Goal: Information Seeking & Learning: Learn about a topic

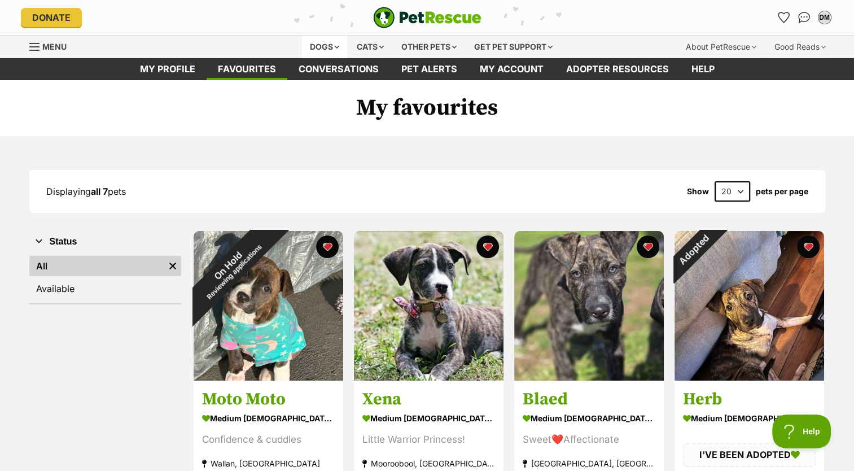
click at [319, 47] on div "Dogs" at bounding box center [324, 47] width 45 height 23
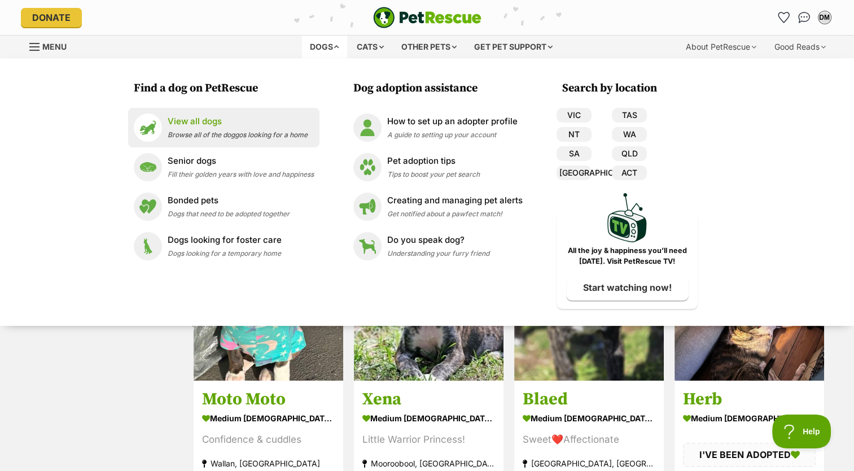
click at [185, 118] on p "View all dogs" at bounding box center [238, 121] width 140 height 13
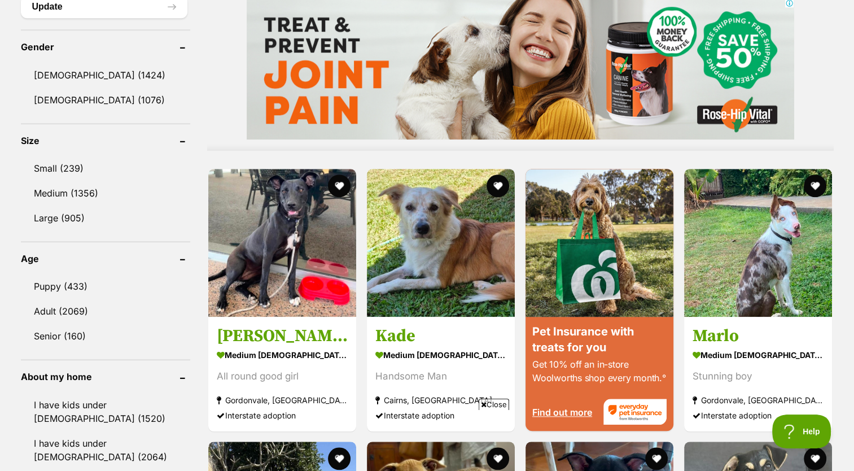
scroll to position [951, 0]
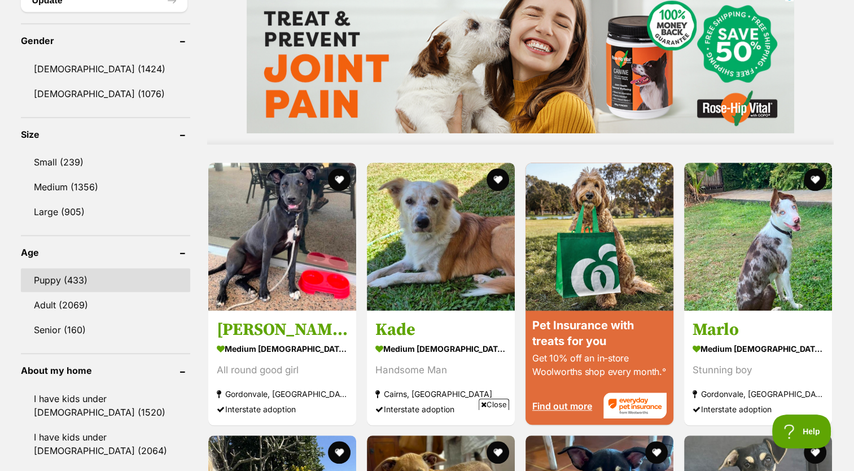
click at [61, 279] on link "Puppy (433)" at bounding box center [105, 280] width 169 height 24
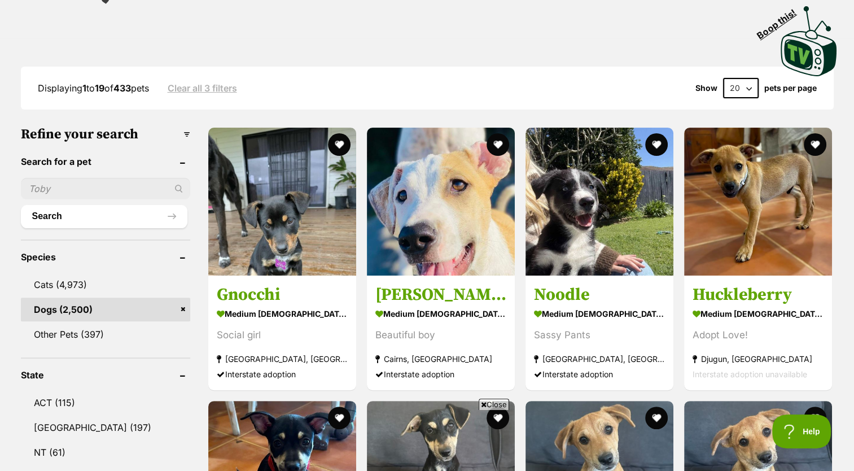
scroll to position [244, 0]
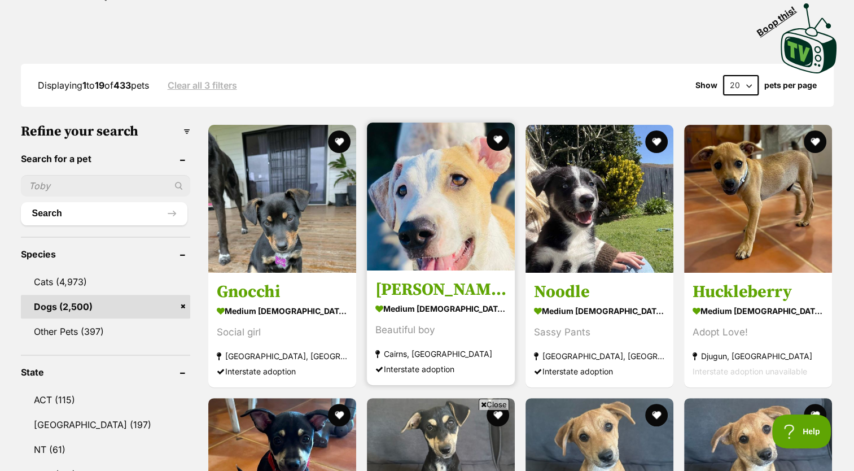
click at [445, 216] on img at bounding box center [441, 196] width 148 height 148
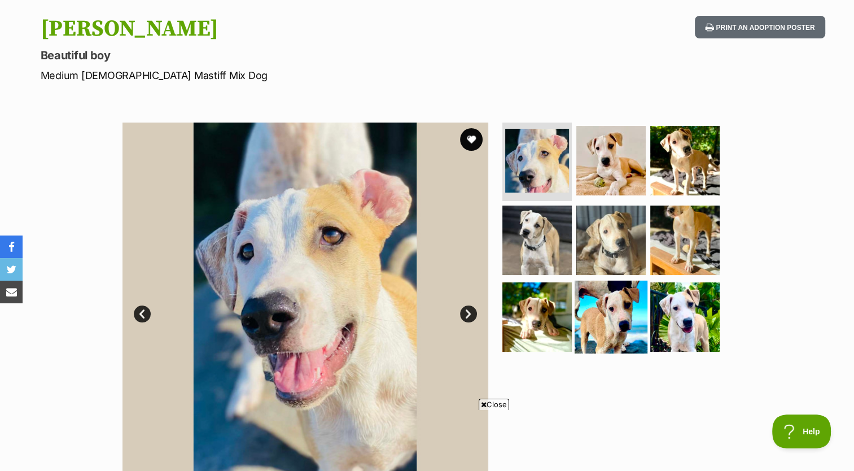
click at [603, 309] on img at bounding box center [610, 316] width 73 height 73
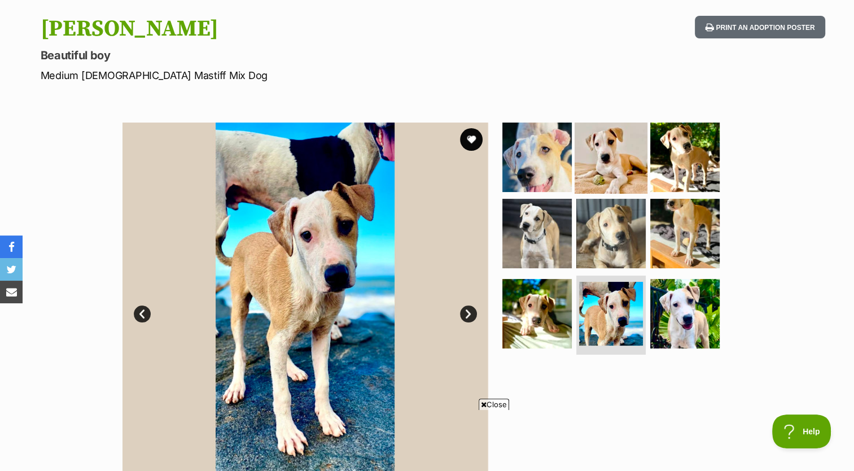
click at [622, 159] on img at bounding box center [610, 156] width 73 height 73
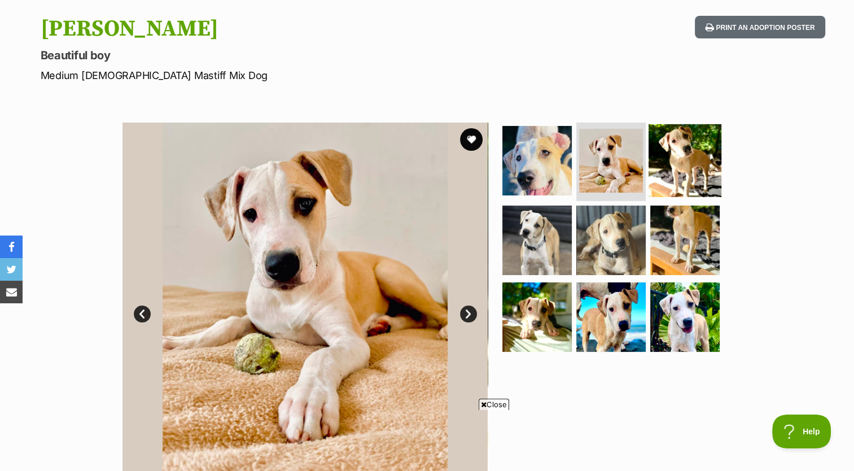
click at [679, 148] on img at bounding box center [684, 160] width 73 height 73
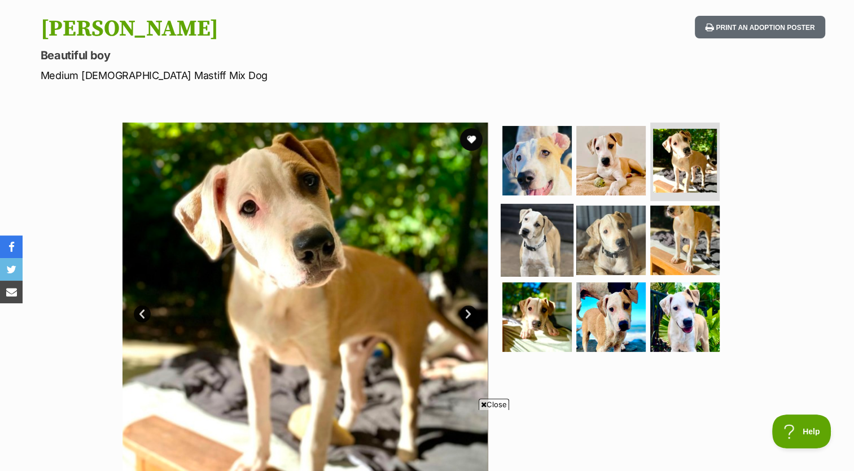
click at [556, 244] on img at bounding box center [537, 240] width 73 height 73
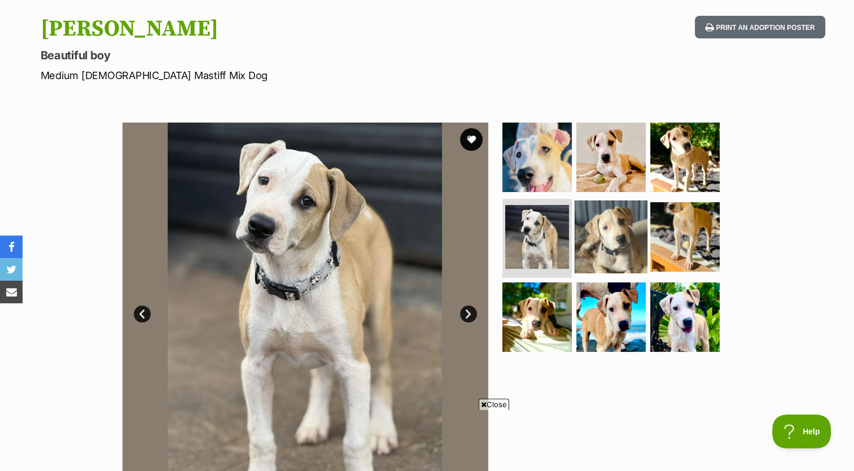
click at [616, 234] on img at bounding box center [610, 236] width 73 height 73
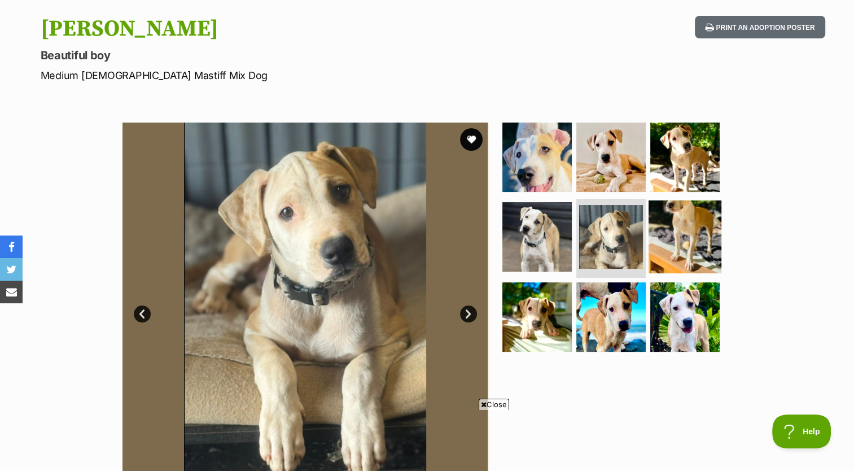
click at [679, 239] on img at bounding box center [684, 236] width 73 height 73
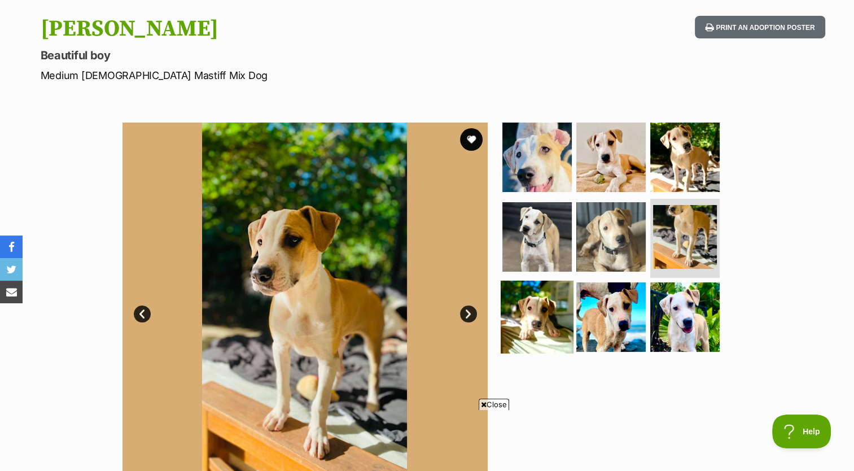
click at [555, 309] on img at bounding box center [537, 316] width 73 height 73
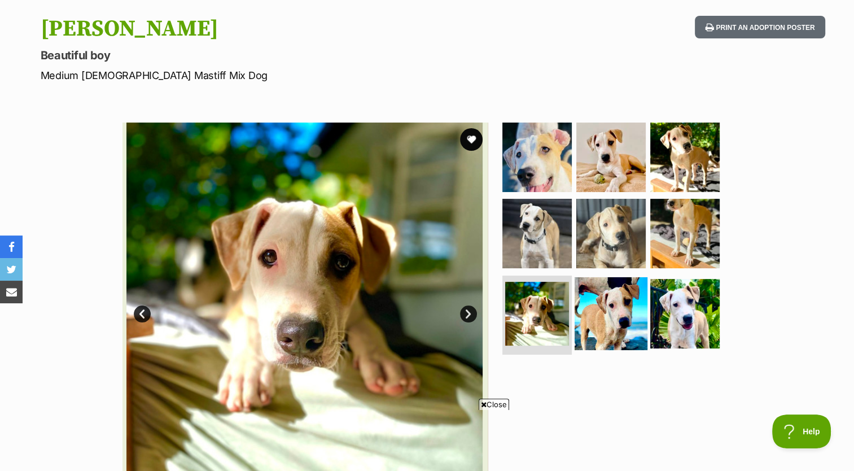
click at [598, 313] on img at bounding box center [610, 313] width 73 height 73
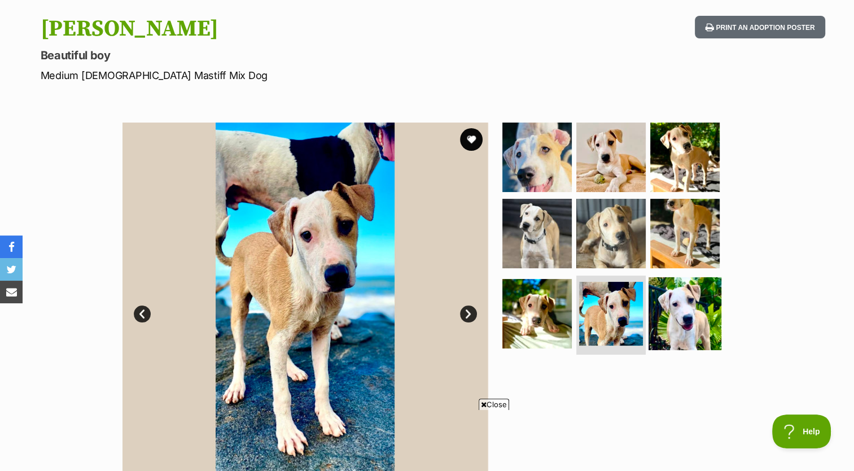
click at [686, 312] on img at bounding box center [684, 313] width 73 height 73
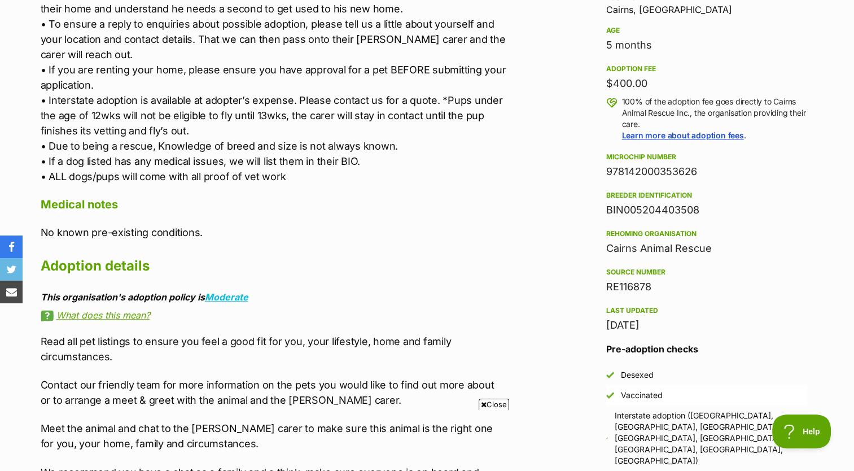
scroll to position [773, 0]
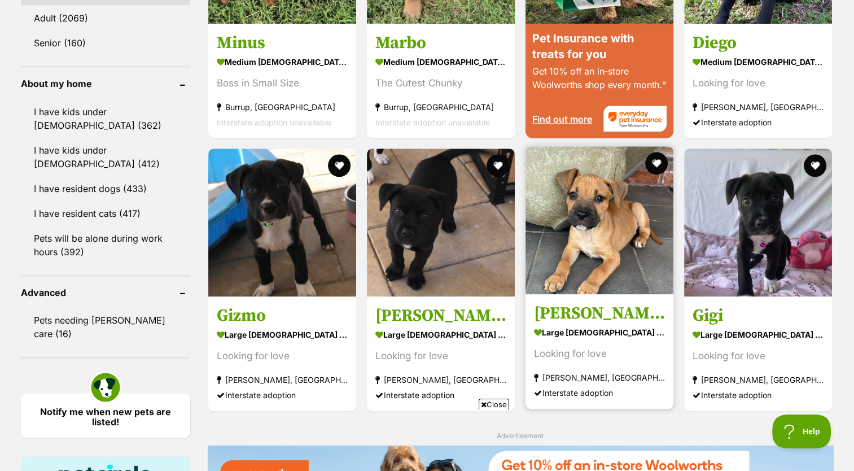
click at [611, 341] on section "large female Dog Looking for love Kirwan, QLD Interstate adoption" at bounding box center [599, 362] width 131 height 76
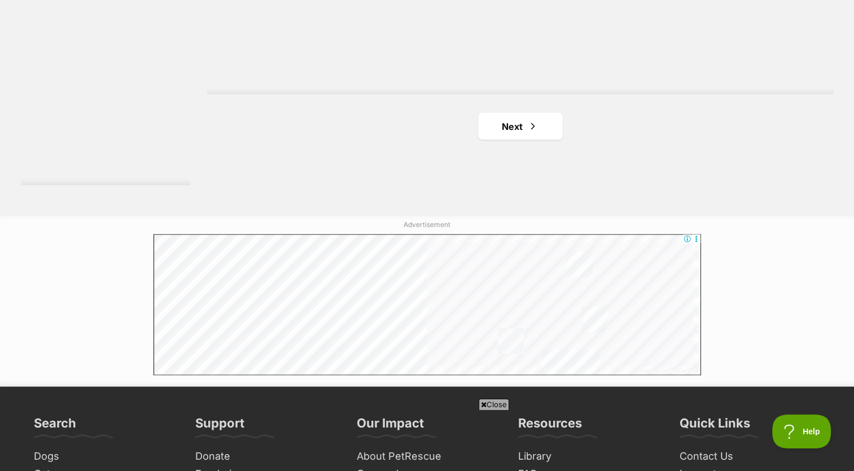
scroll to position [2139, 0]
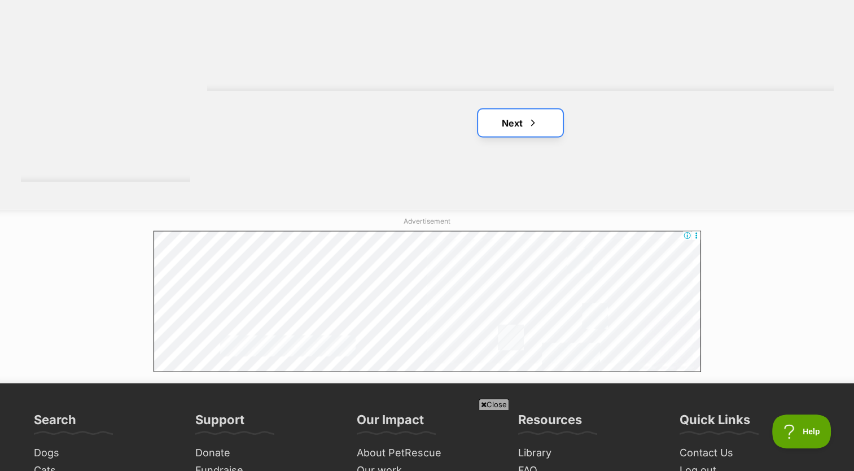
click at [519, 121] on link "Next" at bounding box center [520, 122] width 85 height 27
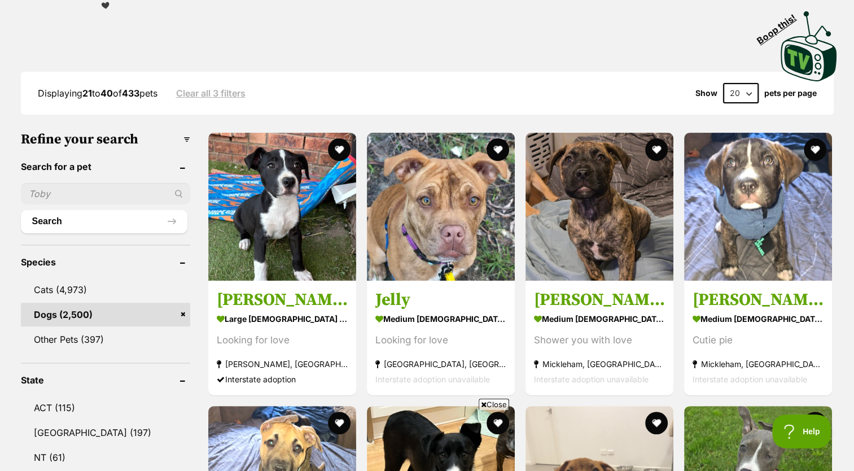
scroll to position [239, 0]
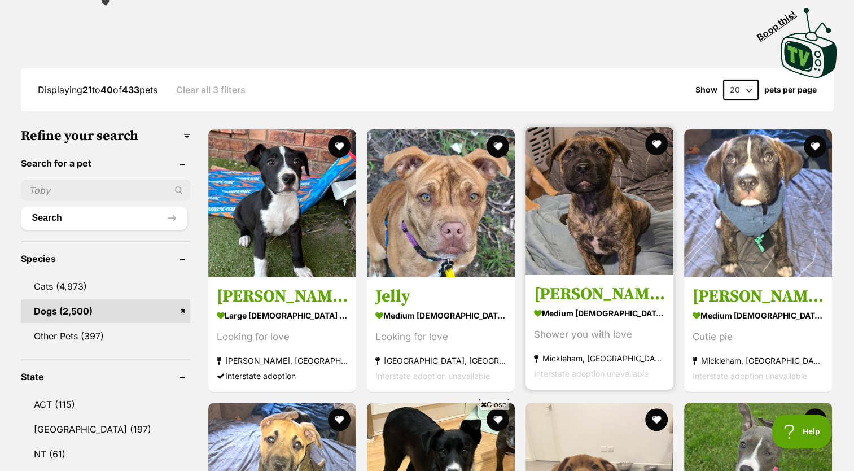
click at [589, 315] on strong "medium [DEMOGRAPHIC_DATA] Dog" at bounding box center [599, 313] width 131 height 16
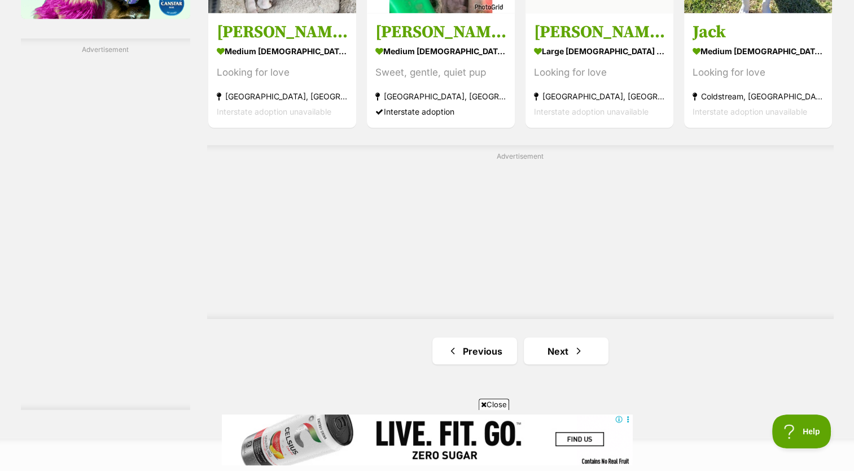
scroll to position [1965, 0]
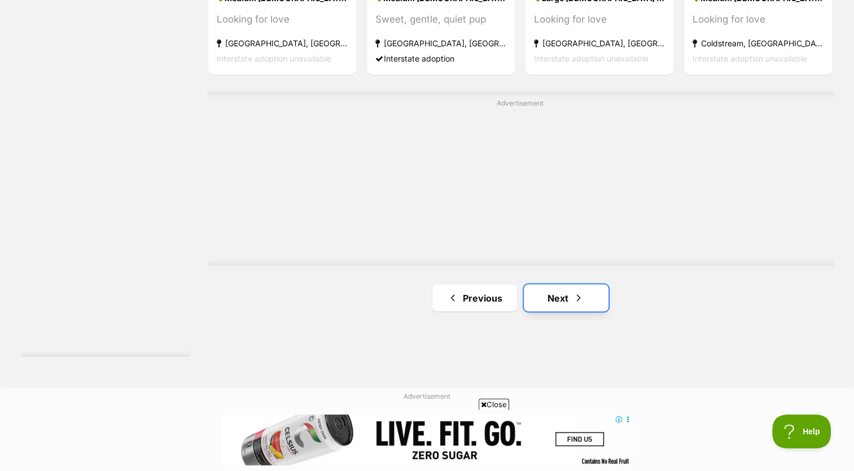
click at [587, 296] on link "Next" at bounding box center [566, 297] width 85 height 27
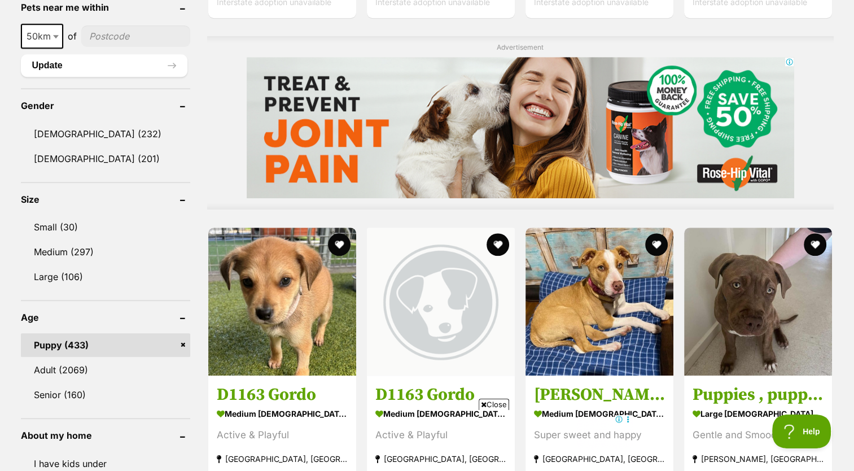
scroll to position [920, 0]
